Goal: Information Seeking & Learning: Learn about a topic

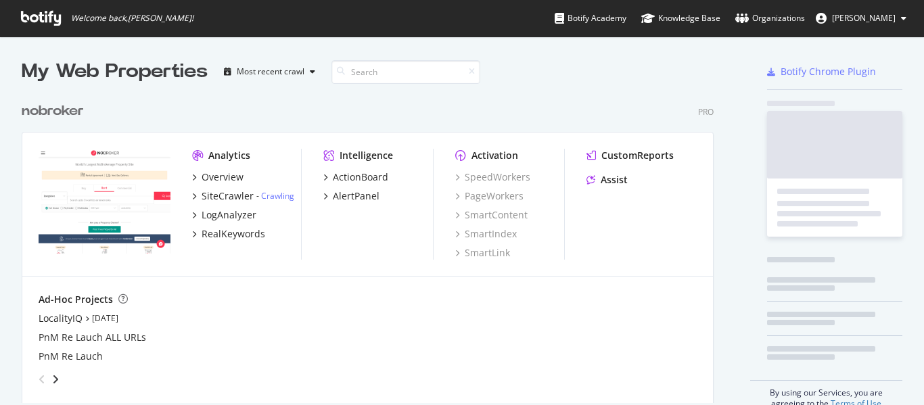
scroll to position [395, 904]
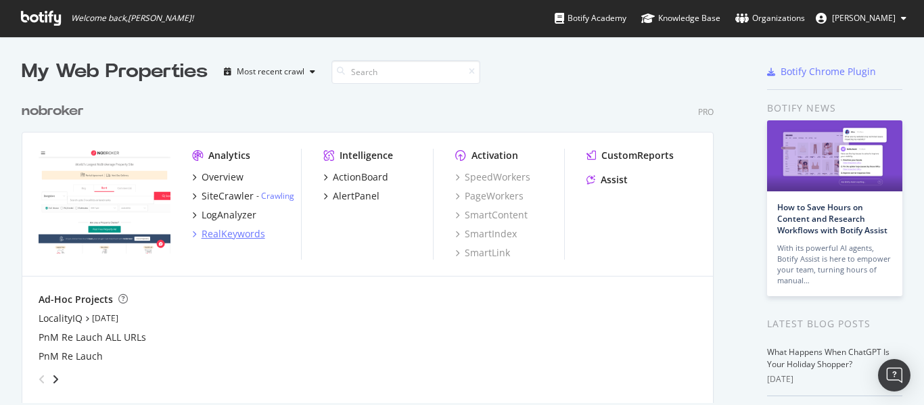
click at [233, 231] on div "RealKeywords" at bounding box center [234, 234] width 64 height 14
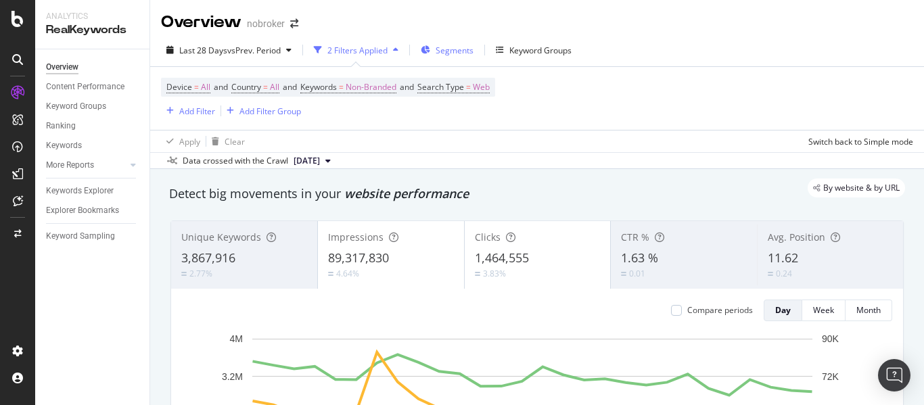
click at [447, 46] on span "Segments" at bounding box center [455, 50] width 38 height 11
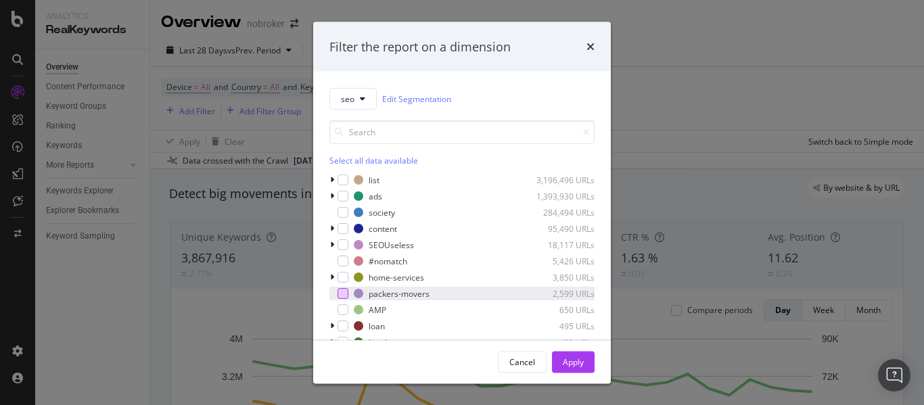
click at [341, 292] on div "modal" at bounding box center [343, 293] width 11 height 11
click at [559, 359] on button "Apply" at bounding box center [573, 362] width 43 height 22
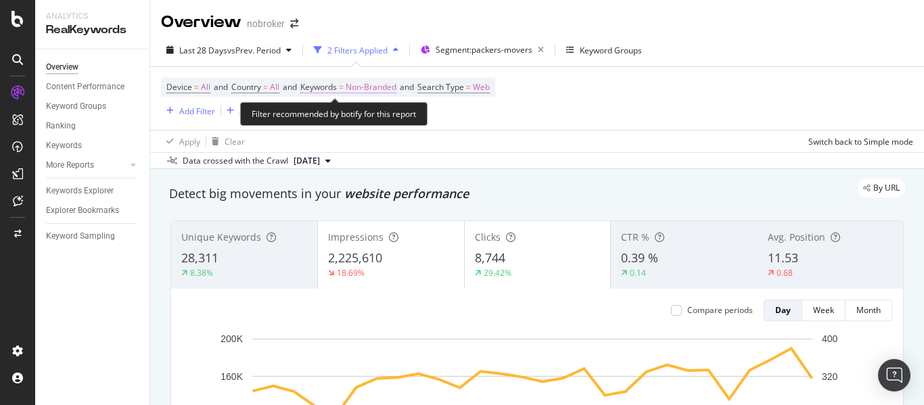
click at [379, 91] on span "Non-Branded" at bounding box center [371, 87] width 51 height 19
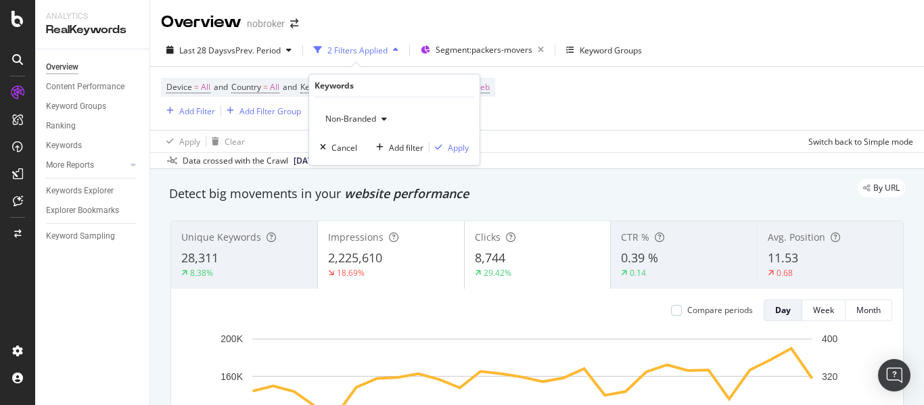
click at [358, 122] on span "Non-Branded" at bounding box center [348, 118] width 56 height 11
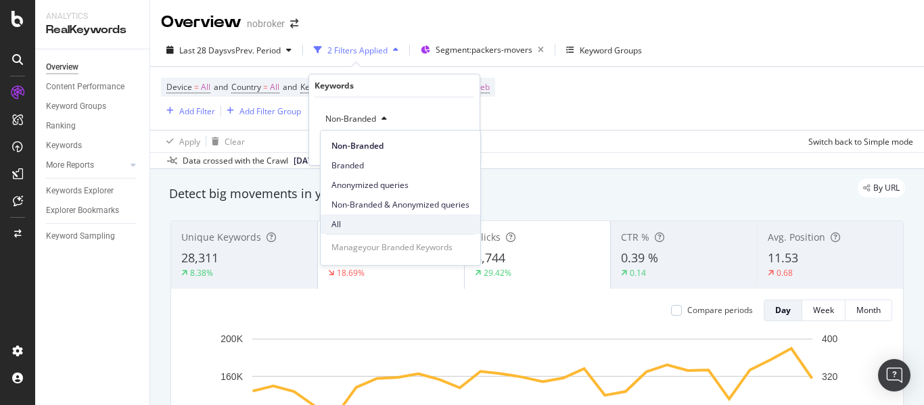
click at [350, 216] on div "All" at bounding box center [401, 224] width 160 height 20
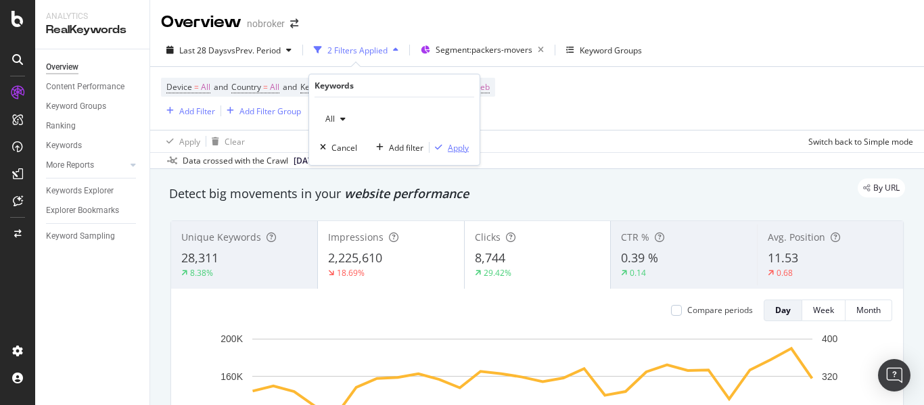
click at [455, 152] on div "Apply" at bounding box center [458, 147] width 21 height 11
